Goal: Obtain resource: Obtain resource

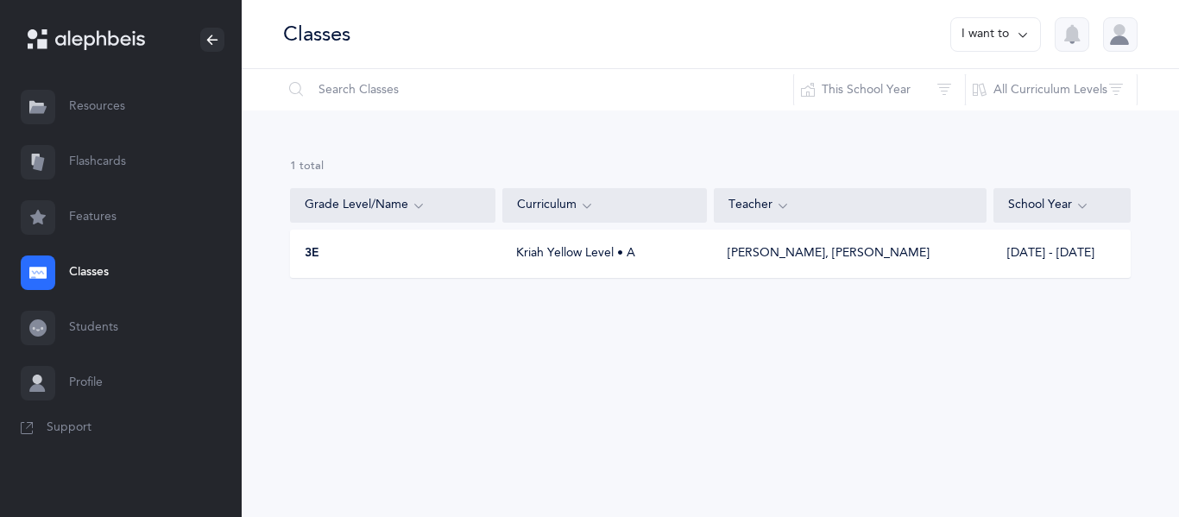
click at [98, 118] on link "Resources" at bounding box center [121, 106] width 242 height 55
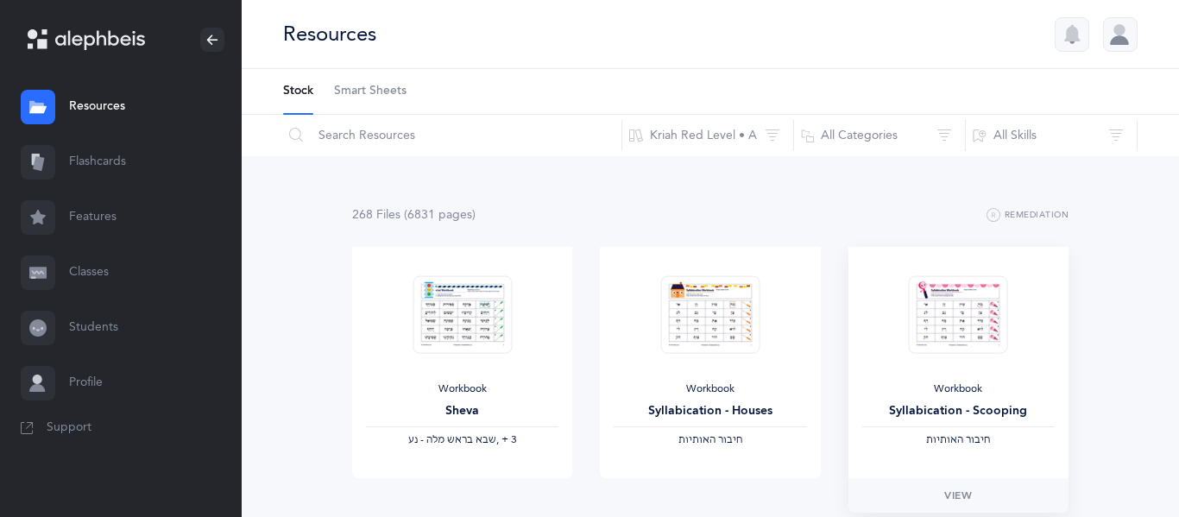
click at [957, 323] on img at bounding box center [958, 314] width 99 height 79
click at [956, 488] on span "View" at bounding box center [958, 496] width 28 height 16
